Goal: Task Accomplishment & Management: Use online tool/utility

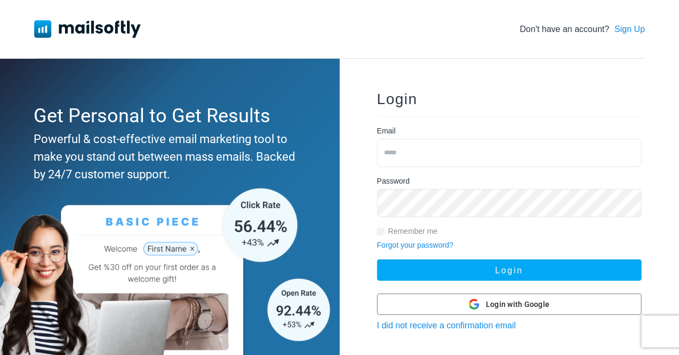
click at [421, 151] on input "email" at bounding box center [509, 153] width 264 height 28
type input "**********"
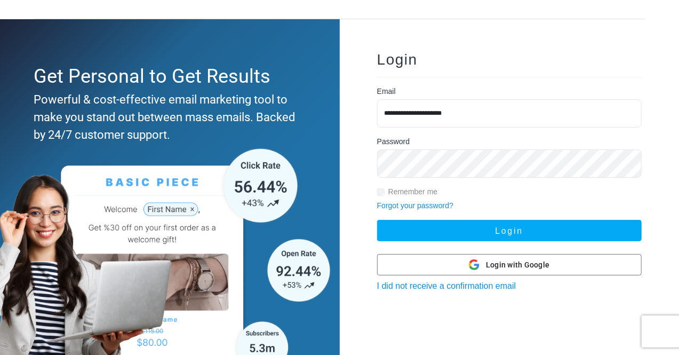
scroll to position [53, 0]
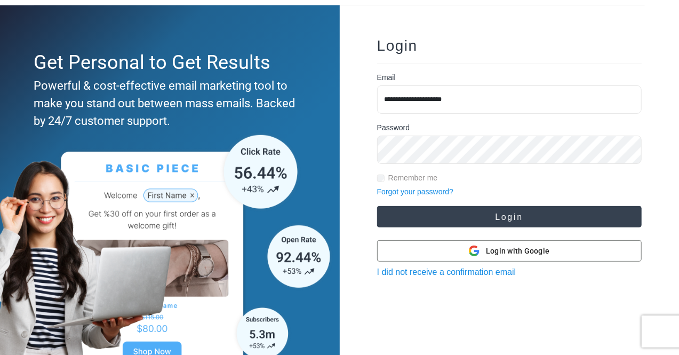
click at [483, 218] on button "Login" at bounding box center [509, 216] width 264 height 21
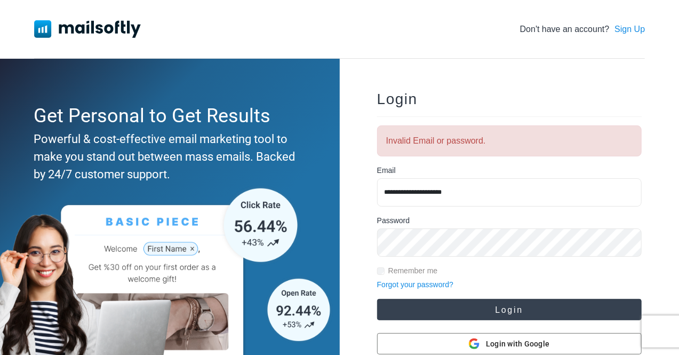
click at [426, 308] on button "Login" at bounding box center [509, 309] width 264 height 21
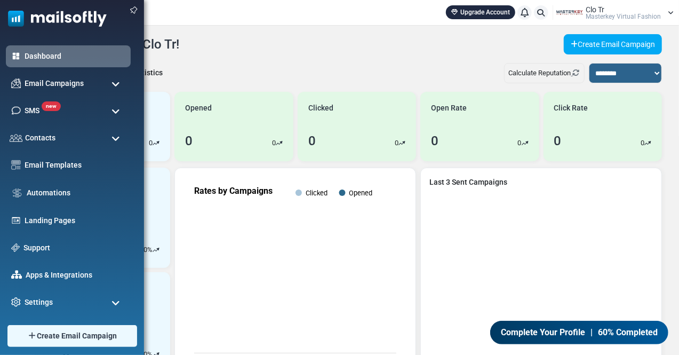
click at [118, 86] on span at bounding box center [115, 84] width 9 height 10
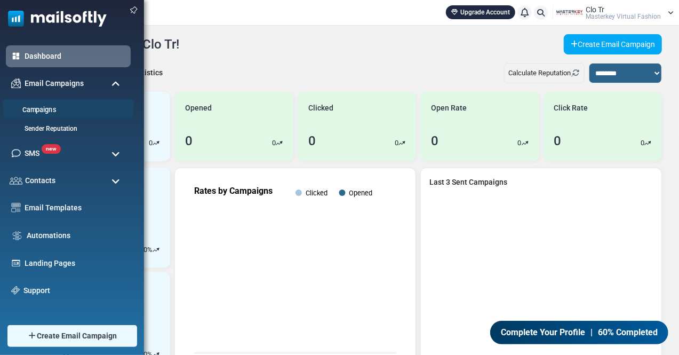
click at [41, 105] on link "Campaigns" at bounding box center [67, 110] width 128 height 10
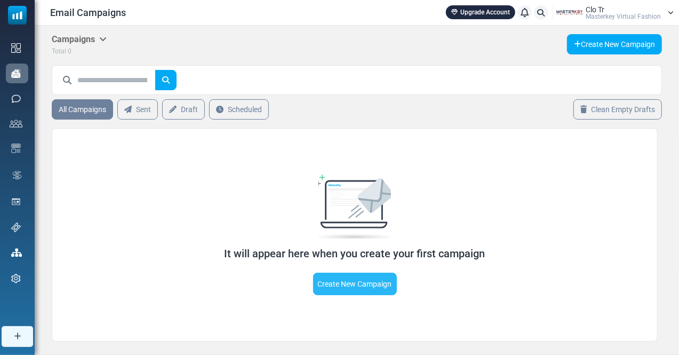
click at [352, 283] on link "Create New Campaign" at bounding box center [355, 283] width 84 height 22
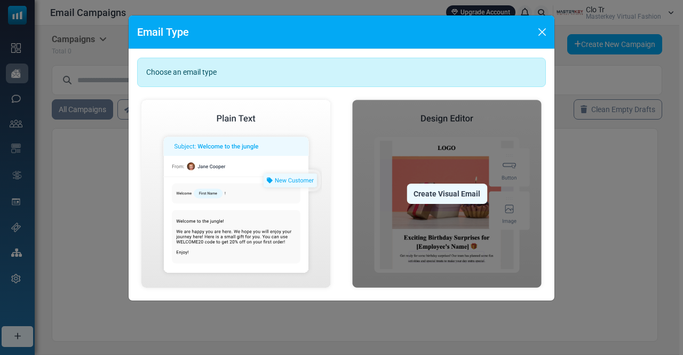
click at [443, 197] on div "Create Visual Email" at bounding box center [446, 193] width 81 height 20
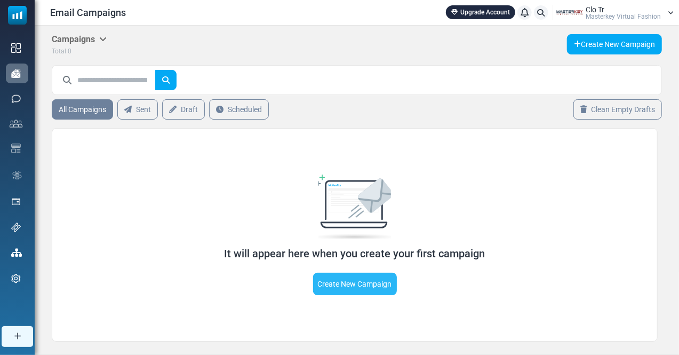
click at [340, 290] on link "Create New Campaign" at bounding box center [355, 283] width 84 height 22
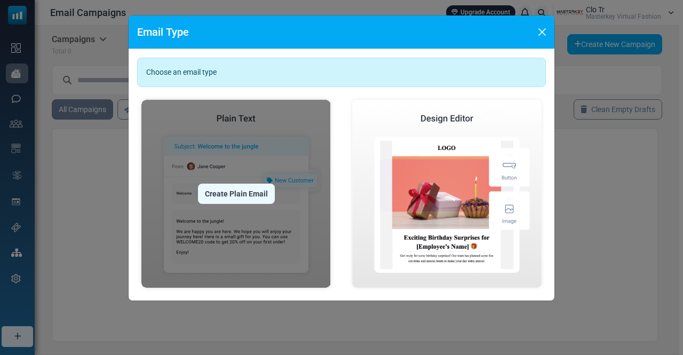
click at [229, 174] on img at bounding box center [236, 193] width 198 height 196
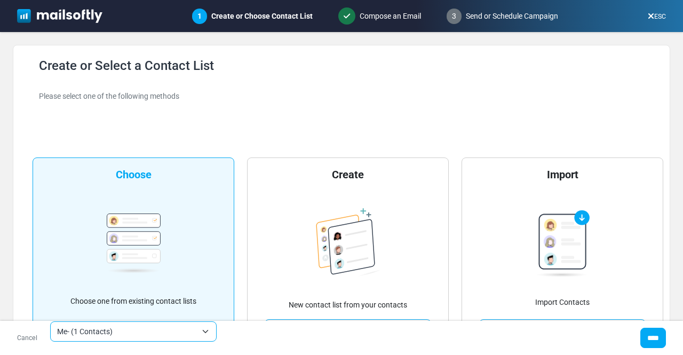
click at [205, 332] on span "Me- (1 Contacts)" at bounding box center [133, 331] width 166 height 20
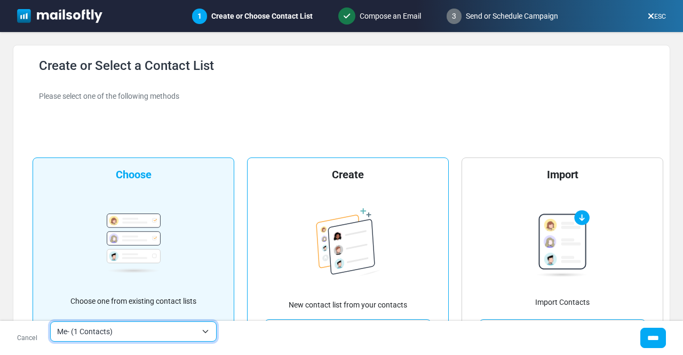
click at [323, 254] on img at bounding box center [348, 245] width 65 height 74
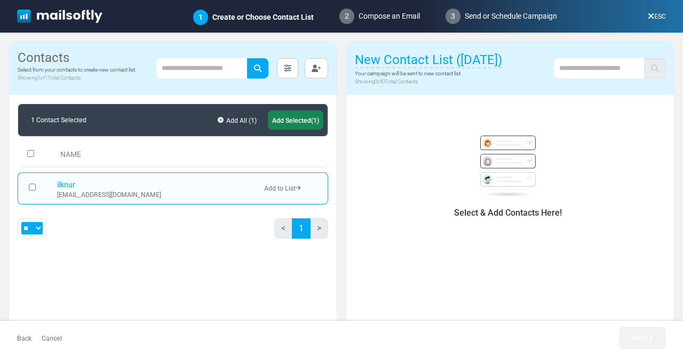
click at [470, 207] on h6 "Select & Add Contacts Here!" at bounding box center [507, 212] width 285 height 10
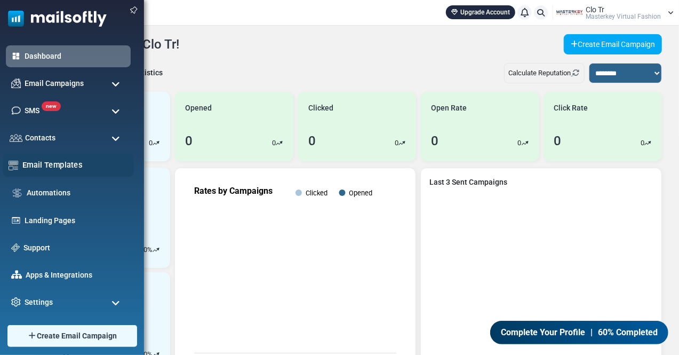
click at [53, 162] on link "Email Templates" at bounding box center [75, 165] width 106 height 12
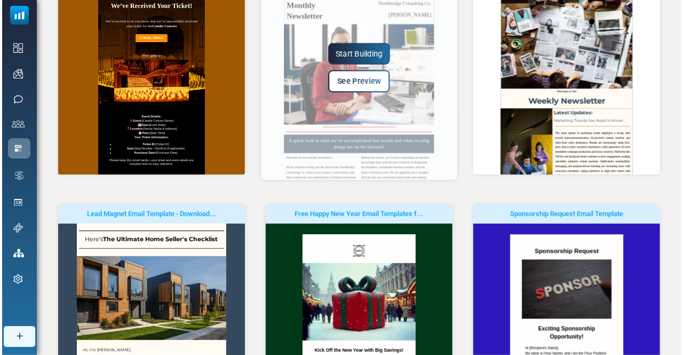
scroll to position [160, 0]
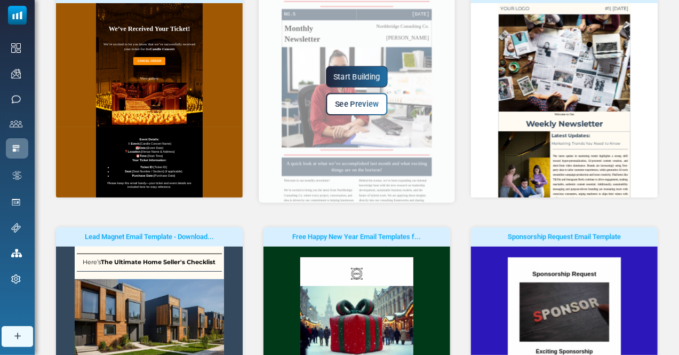
click at [358, 109] on link "See Preview" at bounding box center [357, 104] width 62 height 22
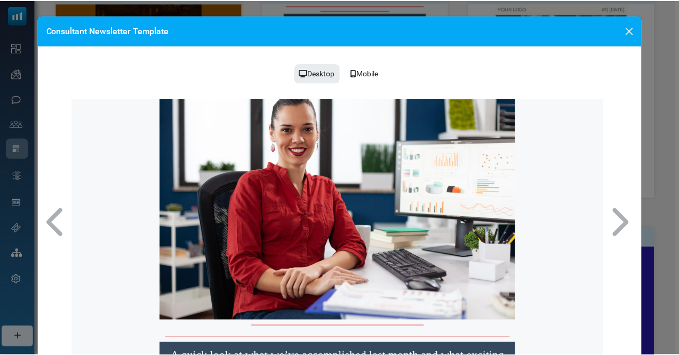
scroll to position [0, 0]
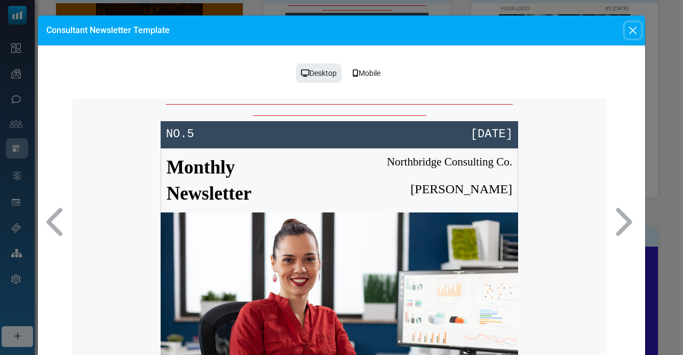
click at [628, 33] on button "Close" at bounding box center [632, 30] width 16 height 16
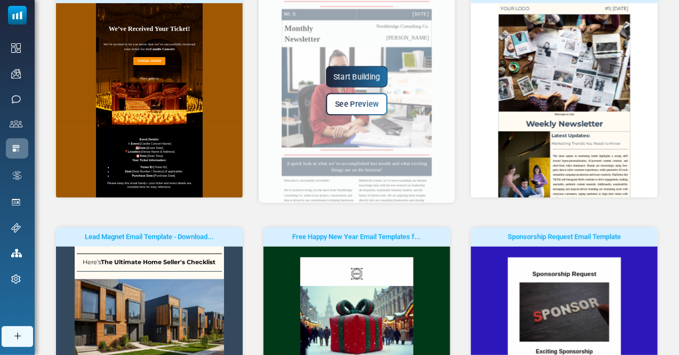
click at [350, 76] on link "Start Building" at bounding box center [357, 76] width 62 height 21
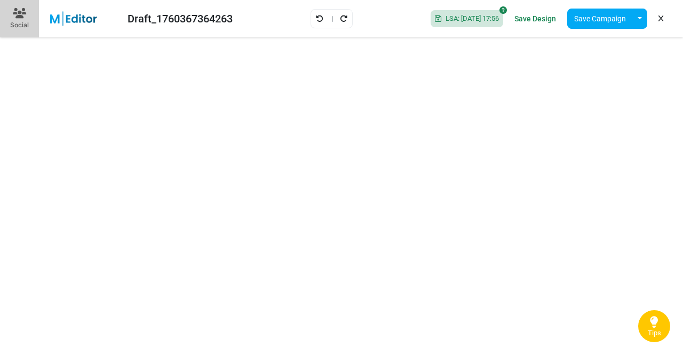
click at [71, 20] on img at bounding box center [79, 18] width 69 height 15
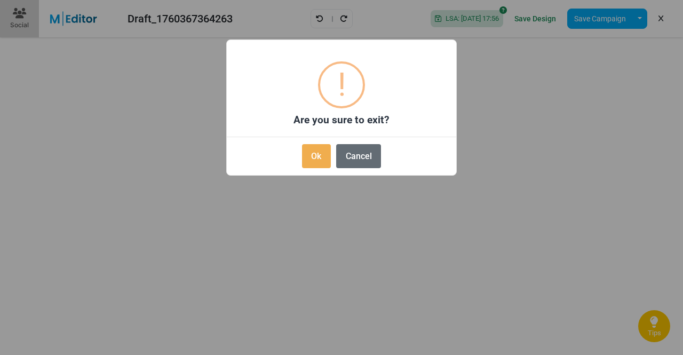
click at [359, 156] on button "Cancel" at bounding box center [358, 156] width 45 height 24
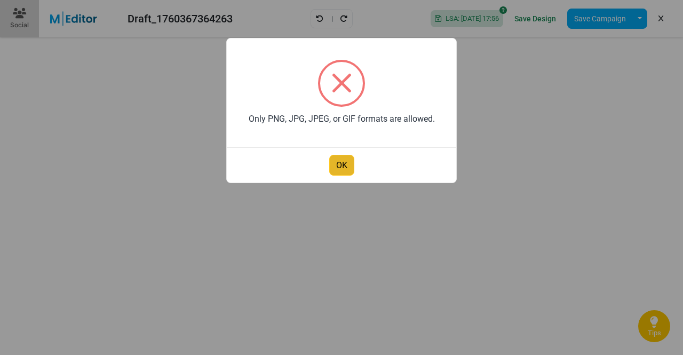
click at [344, 157] on button "OK" at bounding box center [341, 165] width 25 height 21
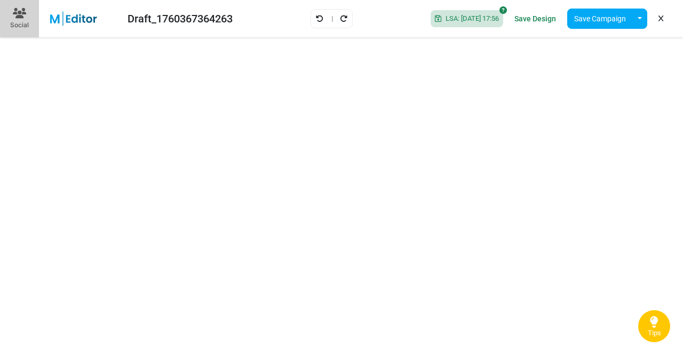
click at [228, 15] on div "Draft_1760367364263" at bounding box center [179, 19] width 105 height 16
click at [212, 15] on div "Draft_1760367364263" at bounding box center [179, 19] width 105 height 16
click at [184, 18] on div "Draft_1760367364263" at bounding box center [179, 19] width 105 height 16
click at [74, 17] on img at bounding box center [79, 18] width 69 height 15
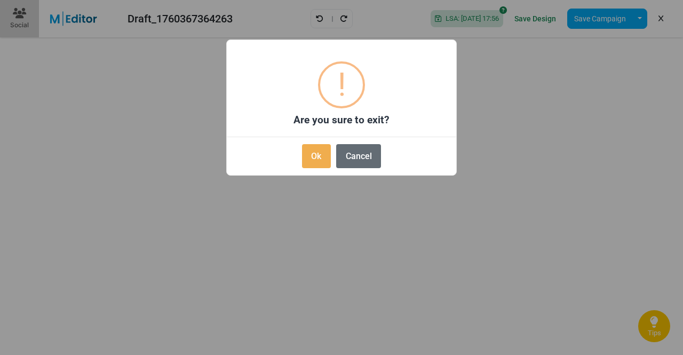
click at [363, 150] on button "Cancel" at bounding box center [358, 156] width 45 height 24
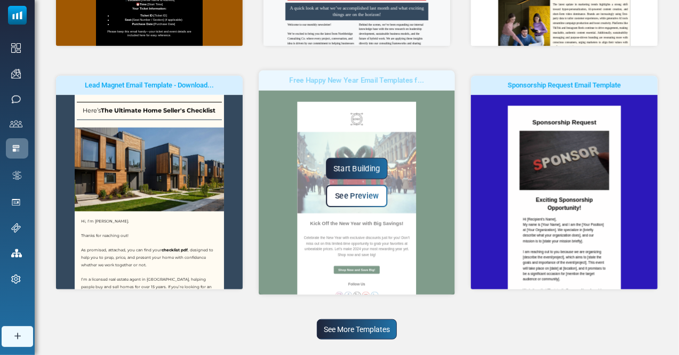
scroll to position [335, 0]
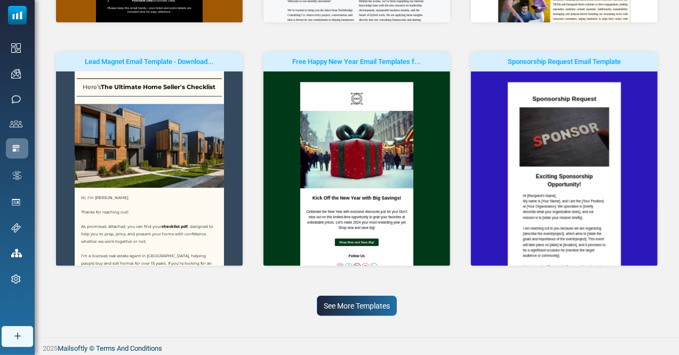
click at [347, 300] on link "See More Templates" at bounding box center [357, 305] width 80 height 20
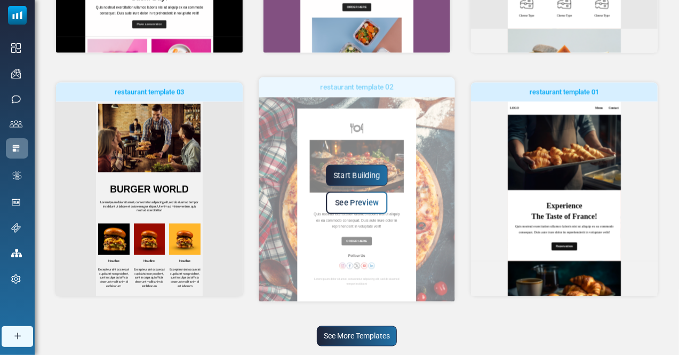
scroll to position [825, 0]
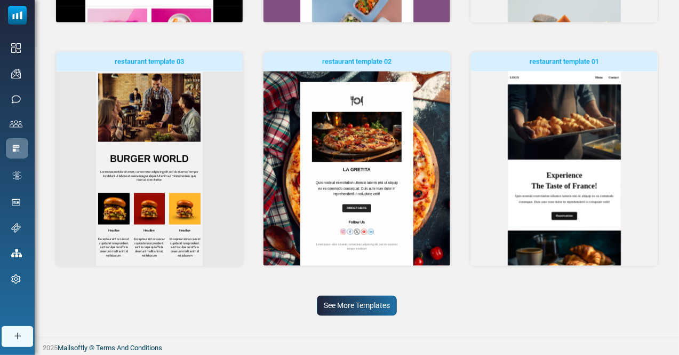
click at [346, 303] on link "See More Templates" at bounding box center [357, 305] width 80 height 20
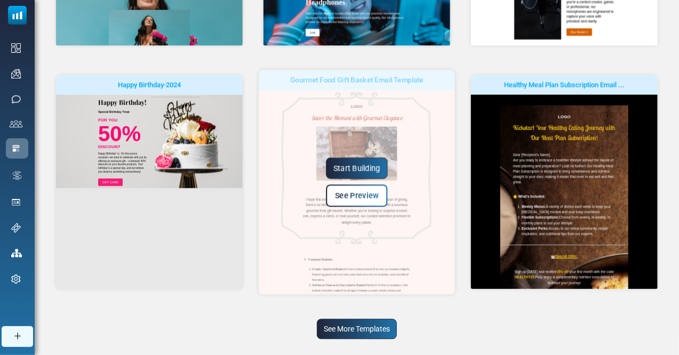
scroll to position [1316, 0]
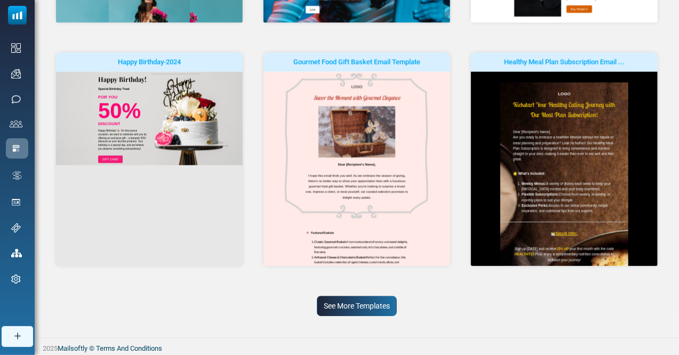
click at [362, 310] on link "See More Templates" at bounding box center [357, 305] width 80 height 20
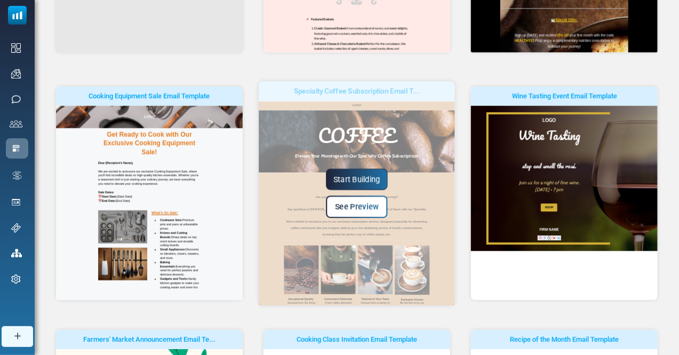
scroll to position [0, 0]
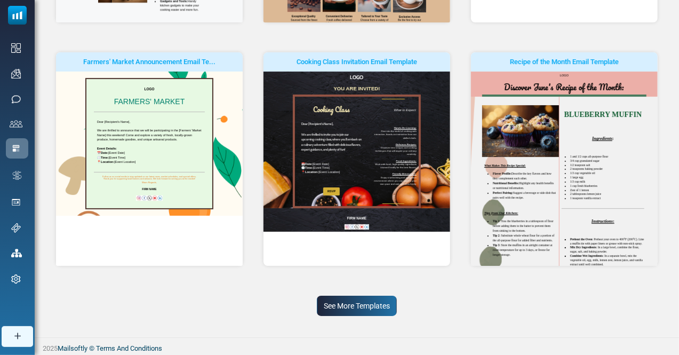
click at [353, 295] on link "See More Templates" at bounding box center [357, 305] width 80 height 20
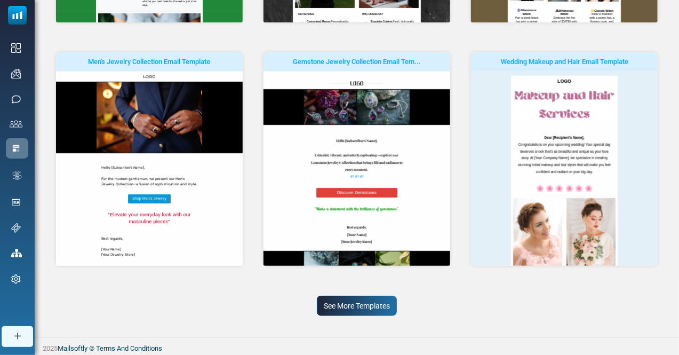
click at [339, 300] on link "See More Templates" at bounding box center [357, 305] width 80 height 20
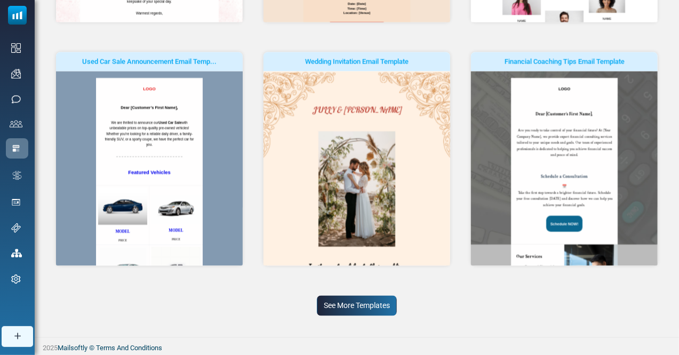
click at [362, 302] on link "See More Templates" at bounding box center [357, 305] width 80 height 20
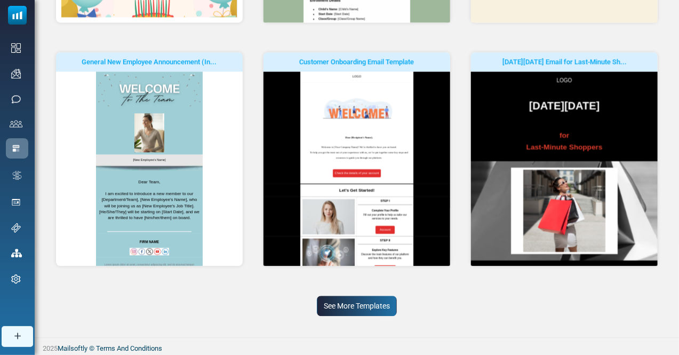
click at [364, 302] on link "See More Templates" at bounding box center [357, 305] width 80 height 20
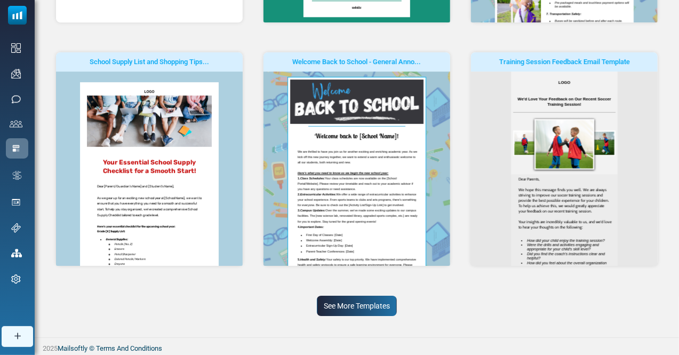
click at [364, 302] on link "See More Templates" at bounding box center [357, 305] width 80 height 20
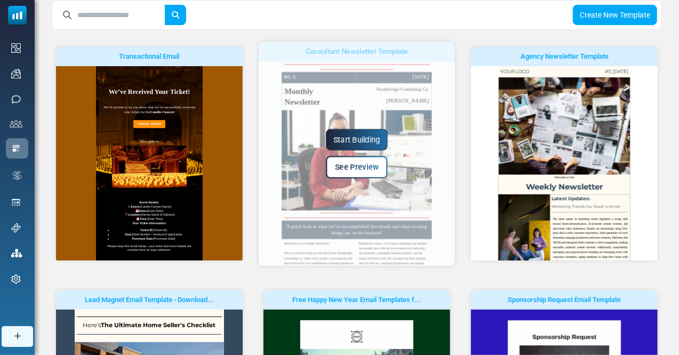
scroll to position [53, 0]
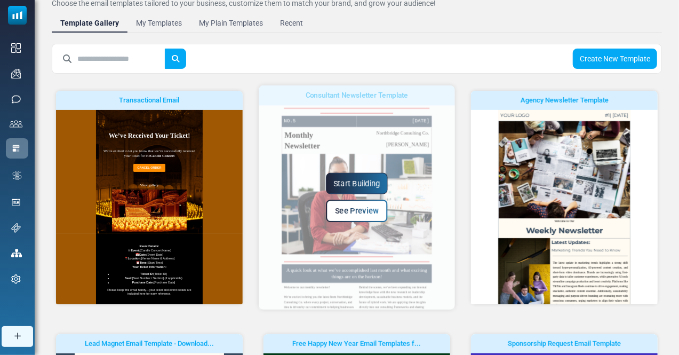
click at [357, 188] on link "Start Building" at bounding box center [357, 183] width 62 height 21
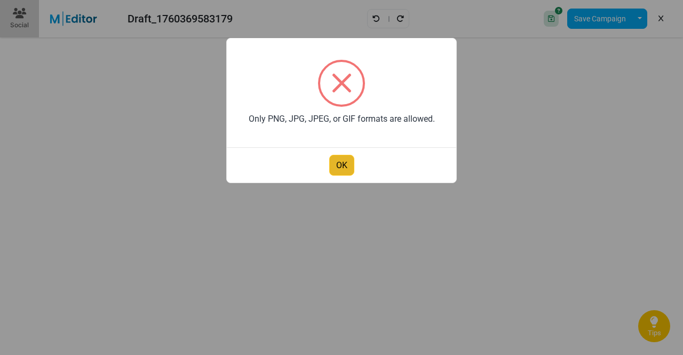
click at [335, 158] on button "OK" at bounding box center [341, 165] width 25 height 21
click at [343, 163] on button "OK" at bounding box center [341, 165] width 25 height 21
click at [336, 161] on button "OK" at bounding box center [341, 165] width 25 height 21
click at [343, 162] on button "OK" at bounding box center [341, 165] width 25 height 21
